Goal: Task Accomplishment & Management: Manage account settings

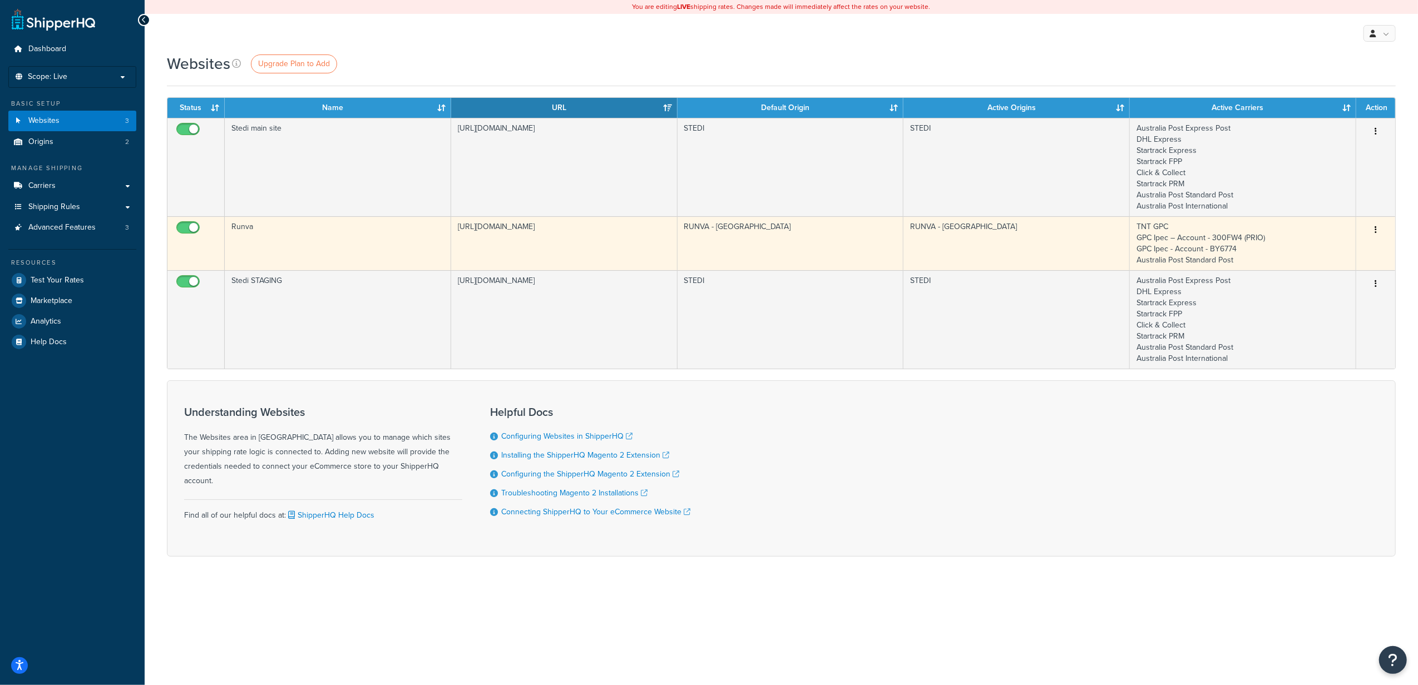
click at [1376, 230] on icon "button" at bounding box center [1376, 230] width 2 height 8
click at [1322, 252] on link "Edit" at bounding box center [1331, 254] width 88 height 23
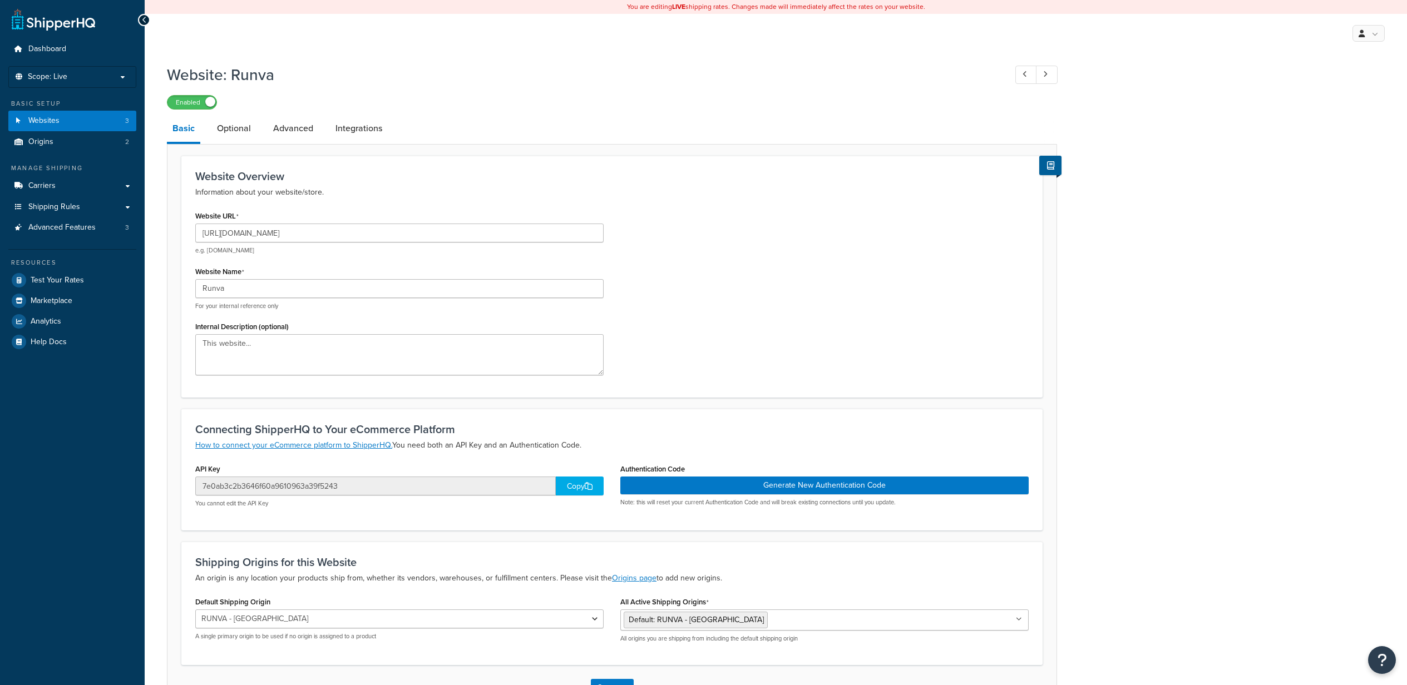
select select "164394"
click at [91, 187] on link "Carriers" at bounding box center [72, 186] width 128 height 21
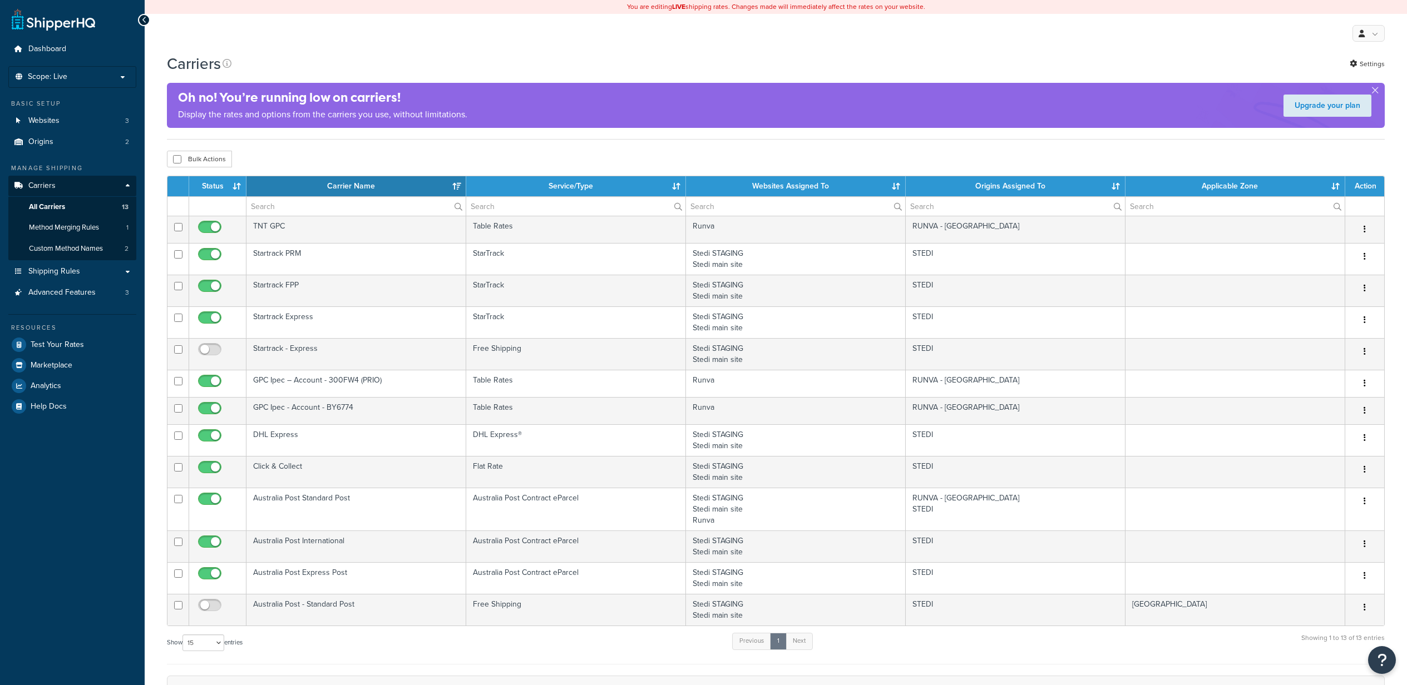
select select "15"
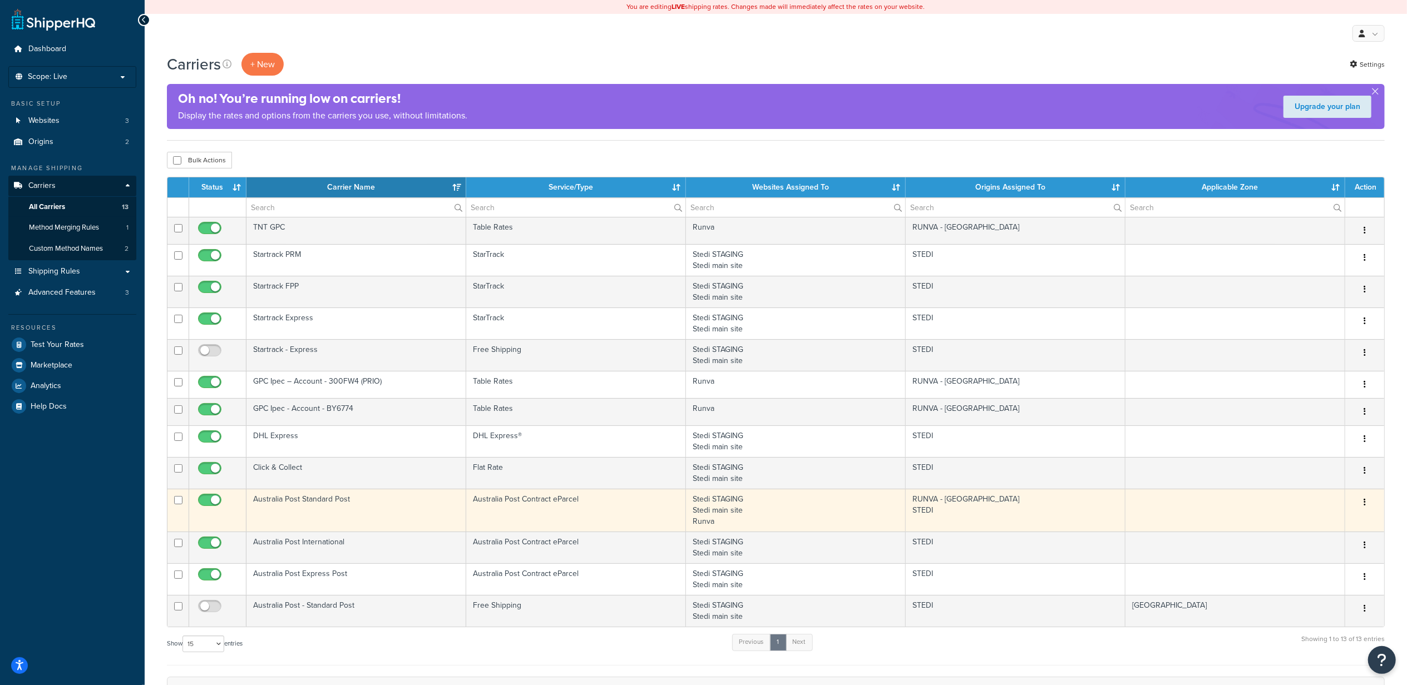
click at [1365, 503] on icon "button" at bounding box center [1364, 502] width 2 height 8
click at [1323, 523] on link "Edit" at bounding box center [1320, 528] width 88 height 23
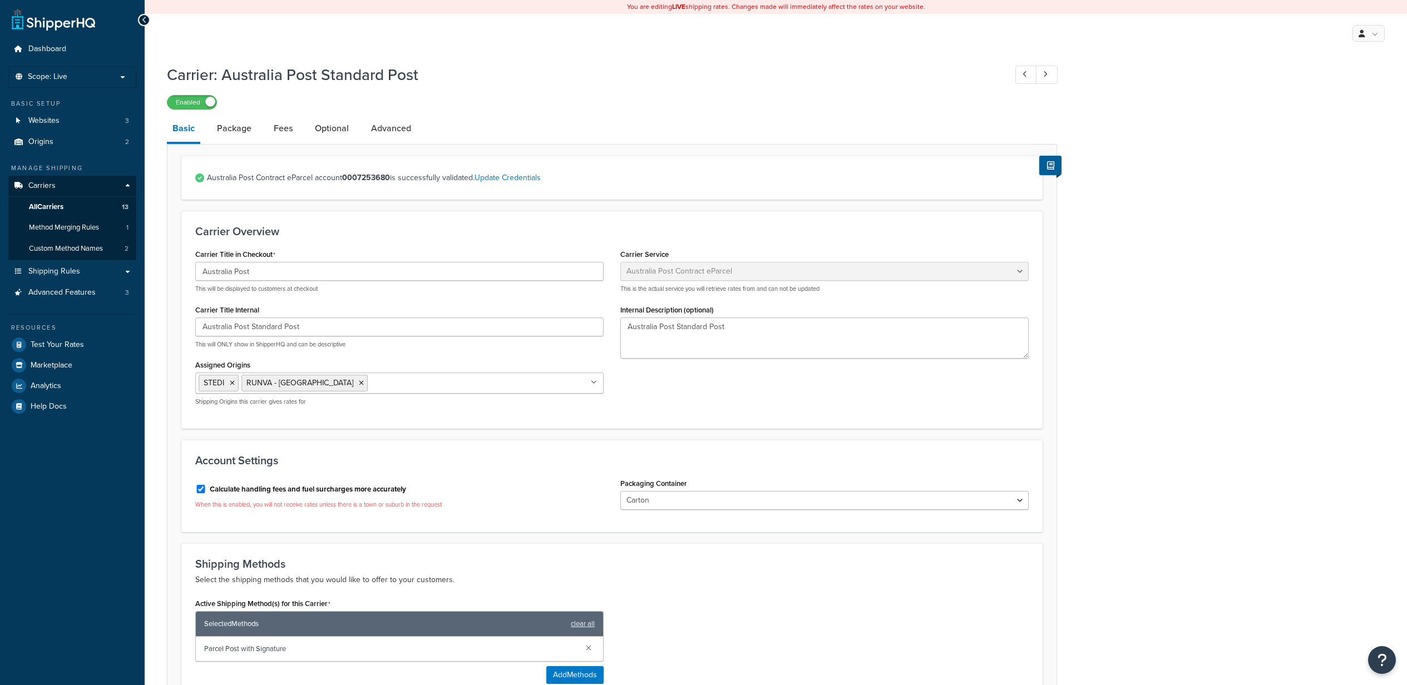
select select "eParcel"
select select "CTN"
click at [379, 132] on link "Advanced" at bounding box center [390, 128] width 51 height 27
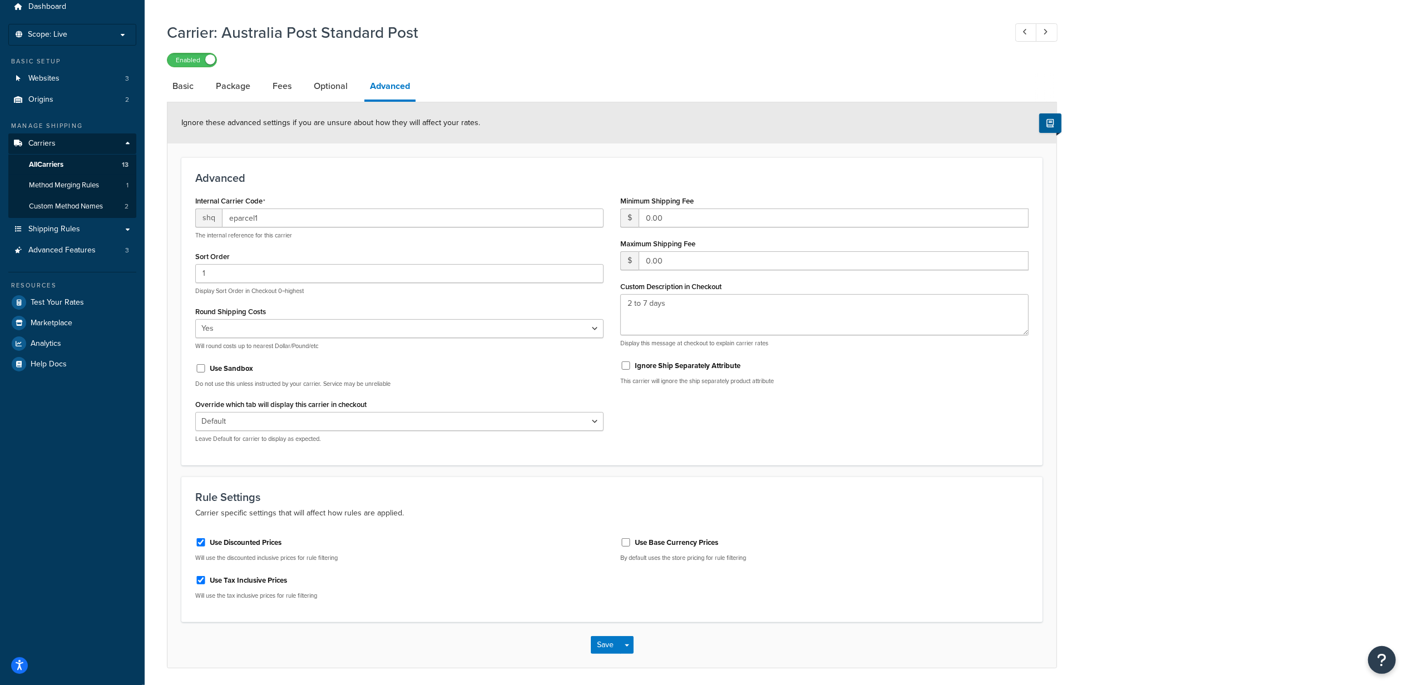
scroll to position [82, 0]
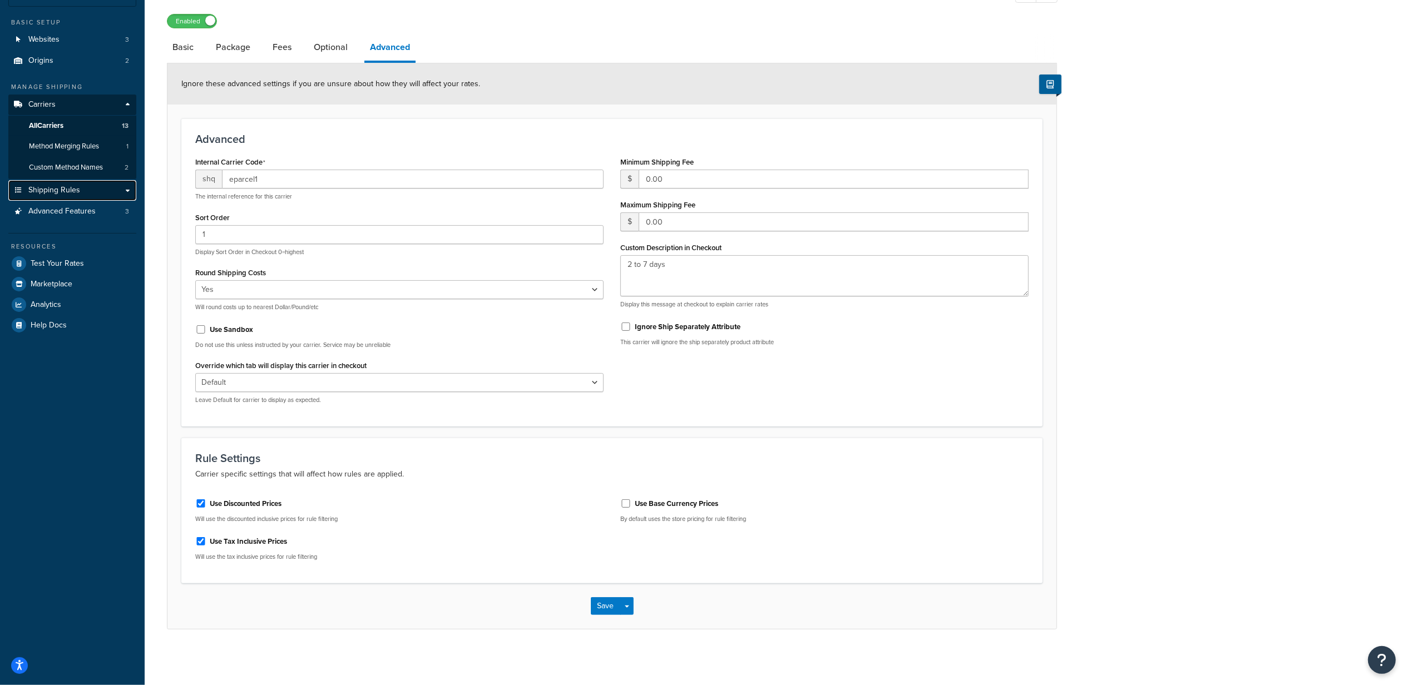
click at [67, 194] on span "Shipping Rules" at bounding box center [54, 190] width 52 height 9
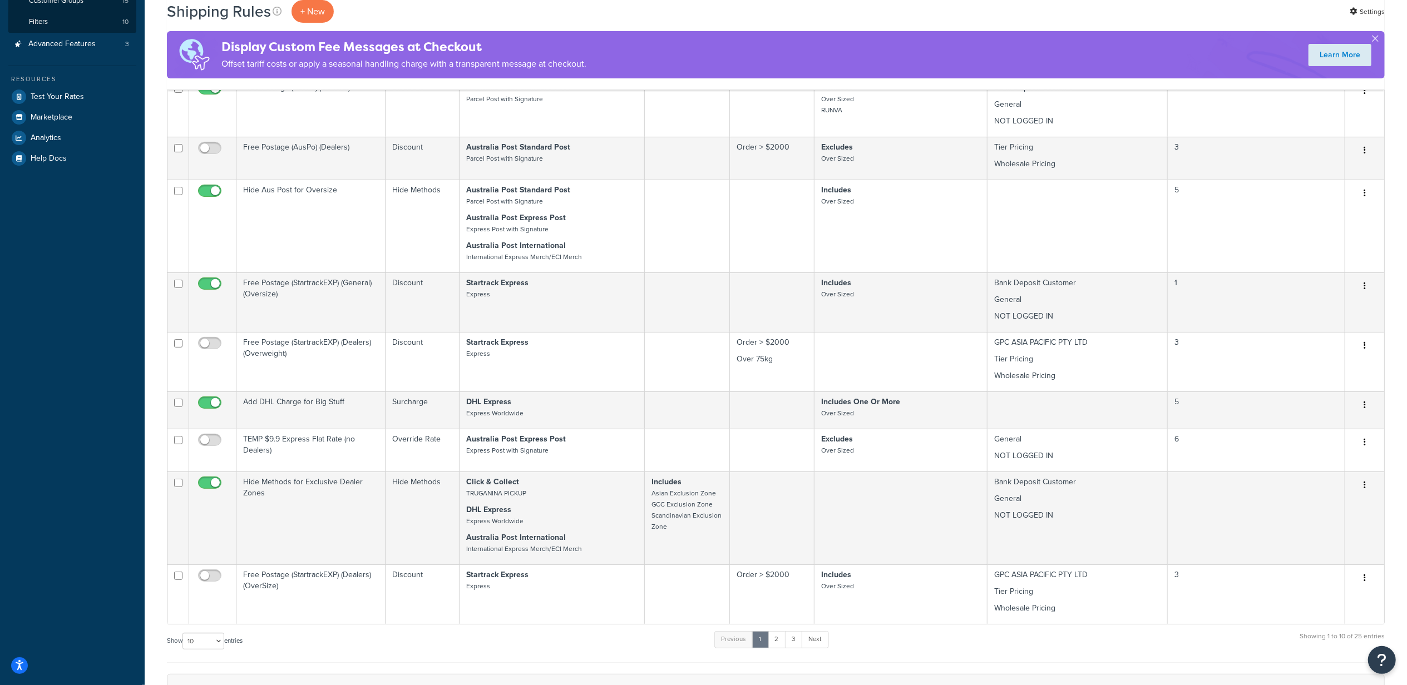
scroll to position [550, 0]
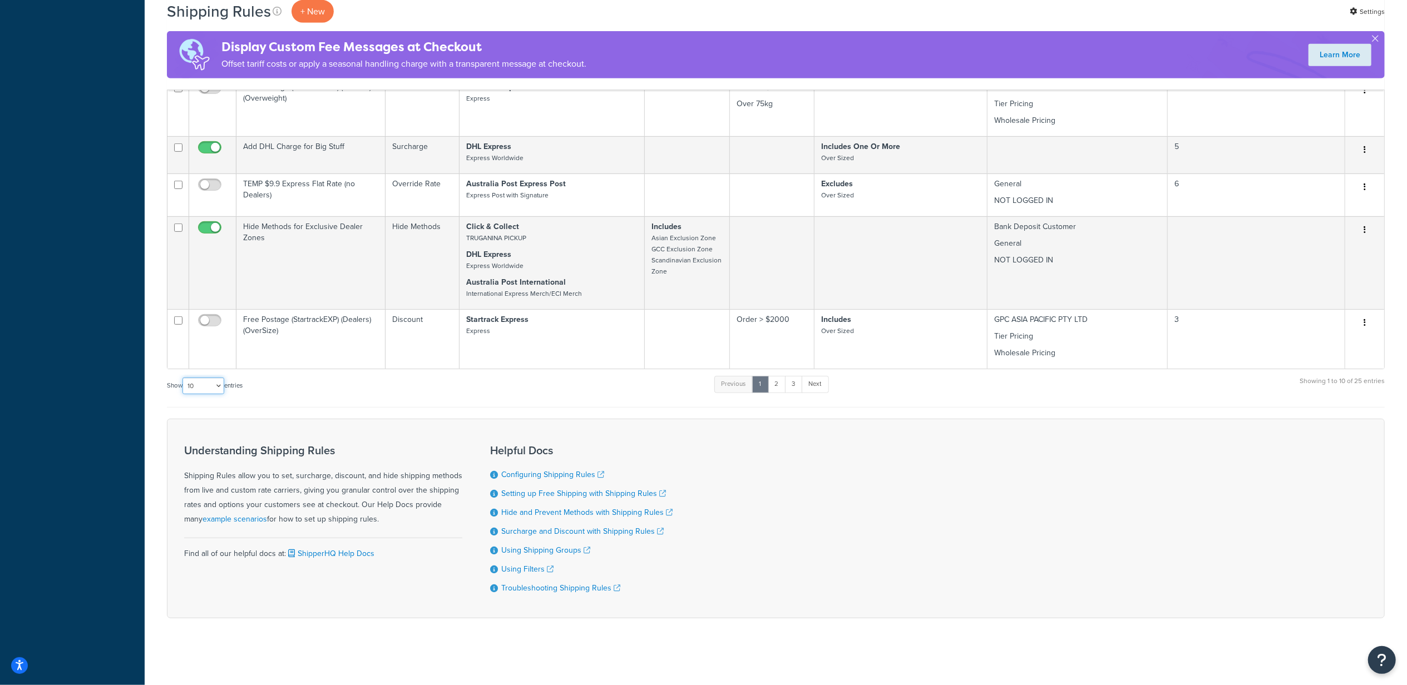
drag, startPoint x: 205, startPoint y: 384, endPoint x: 208, endPoint y: 394, distance: 10.9
click at [205, 384] on select "10 15 25 50 100 1000" at bounding box center [203, 386] width 42 height 17
click at [216, 388] on select "10 15 25 50 100 1000" at bounding box center [203, 386] width 42 height 17
select select "100"
click at [184, 378] on select "10 15 25 50 100 1000" at bounding box center [203, 386] width 42 height 17
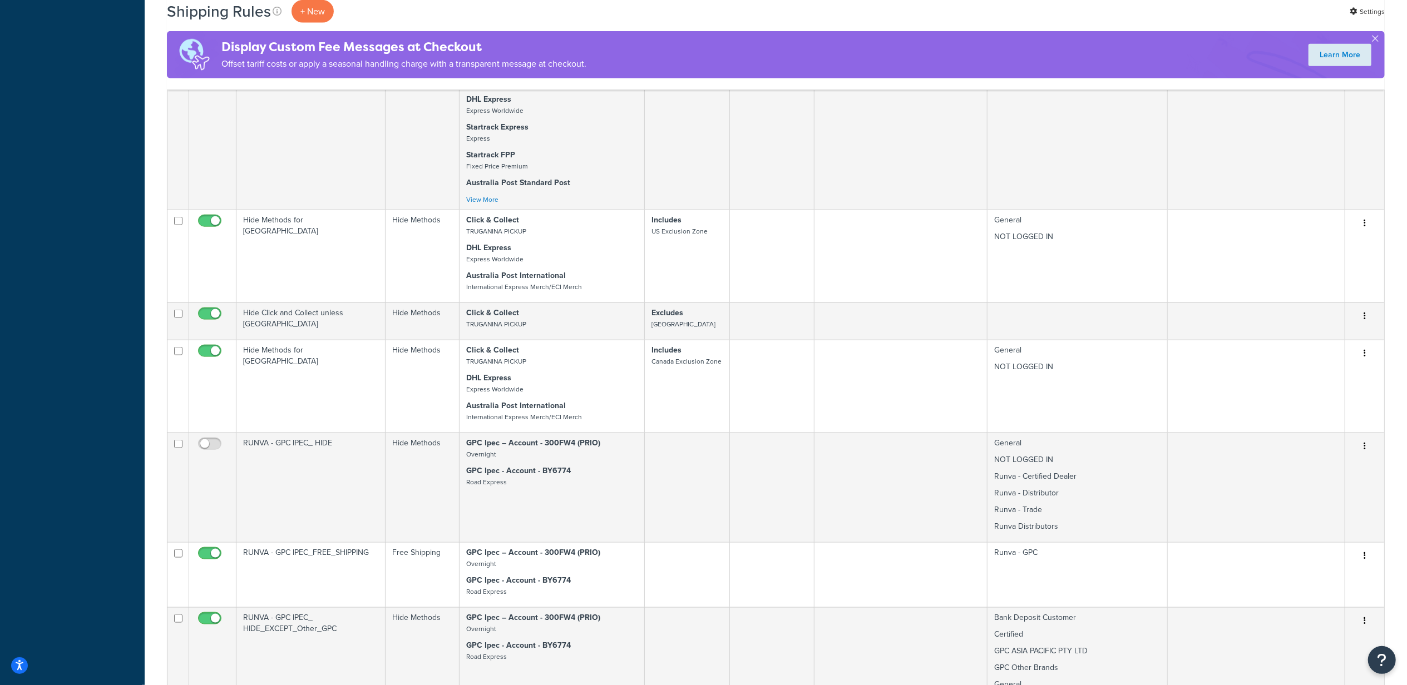
scroll to position [1317, 0]
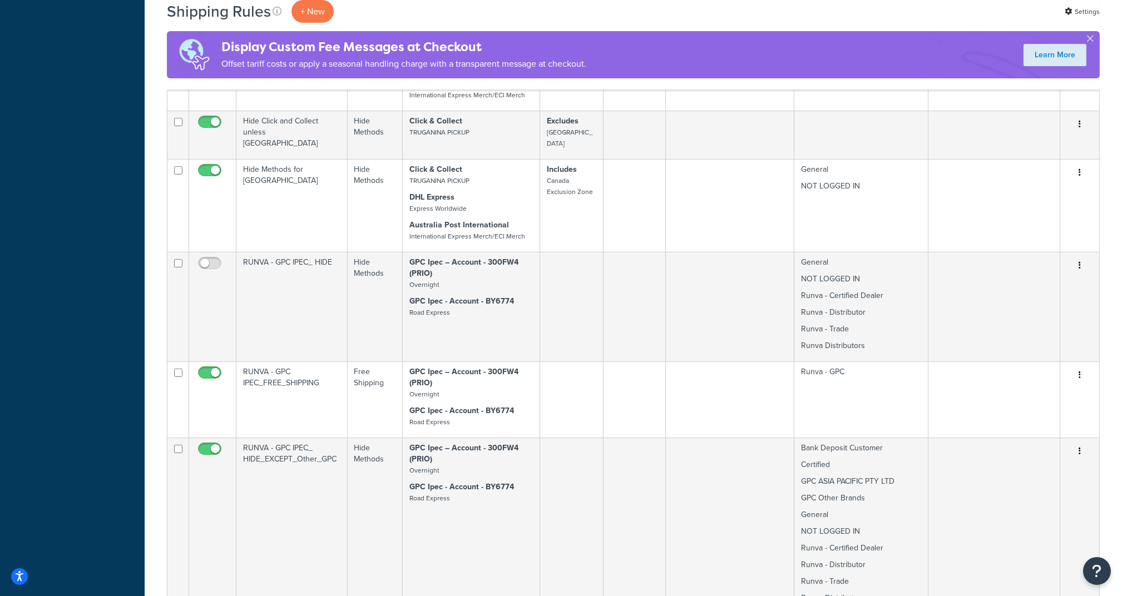
scroll to position [1471, 0]
